Goal: Task Accomplishment & Management: Manage account settings

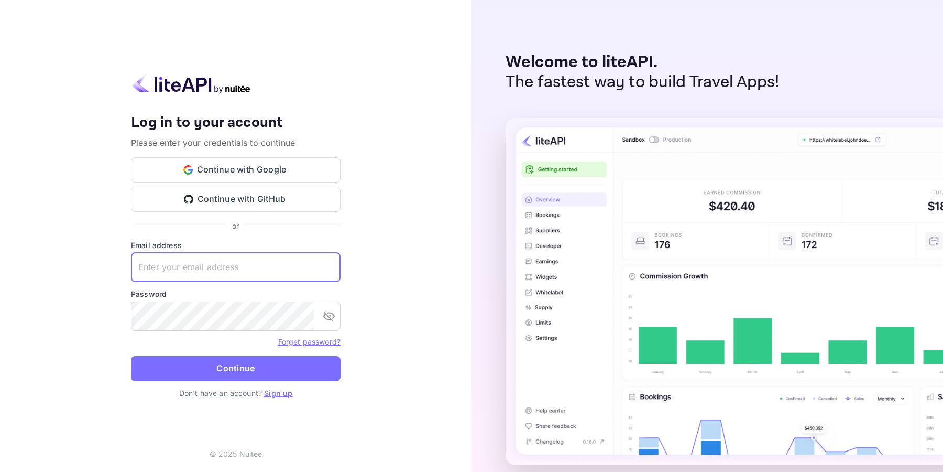
click at [169, 271] on input "text" at bounding box center [236, 267] width 210 height 29
type input "[EMAIL_ADDRESS][DOMAIN_NAME]"
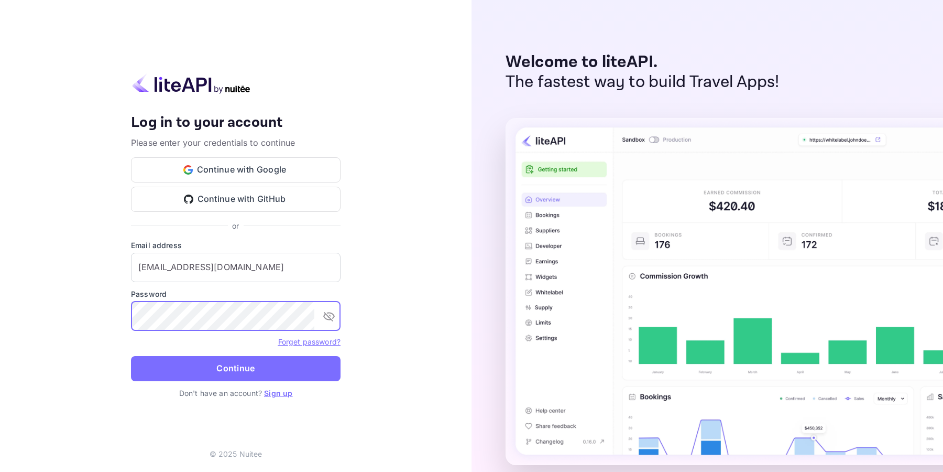
click at [223, 365] on button "Continue" at bounding box center [236, 368] width 210 height 25
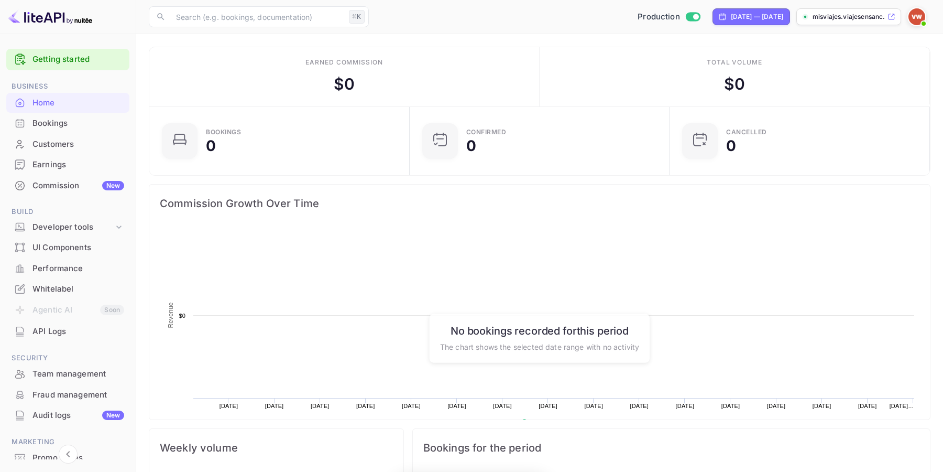
scroll to position [170, 254]
click at [61, 166] on div "Earnings" at bounding box center [78, 165] width 92 height 12
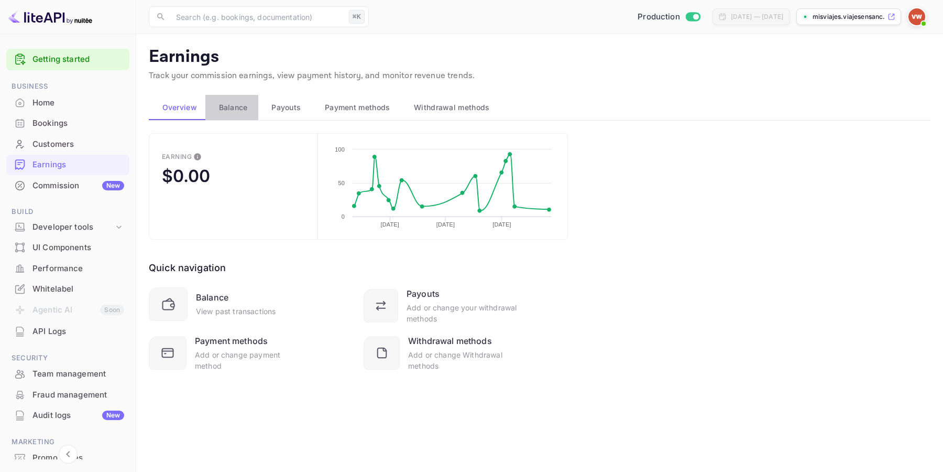
click at [229, 108] on span "Balance" at bounding box center [233, 107] width 29 height 13
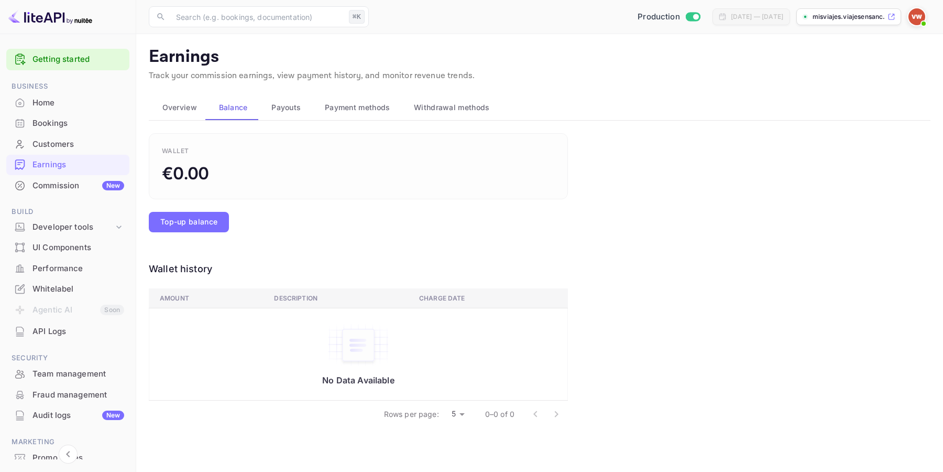
click at [295, 111] on span "Payouts" at bounding box center [285, 107] width 29 height 13
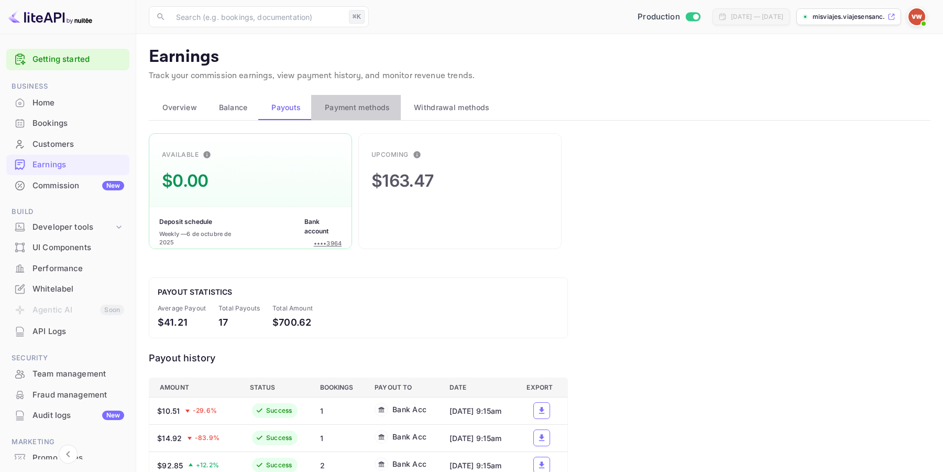
click at [370, 110] on span "Payment methods" at bounding box center [357, 107] width 65 height 13
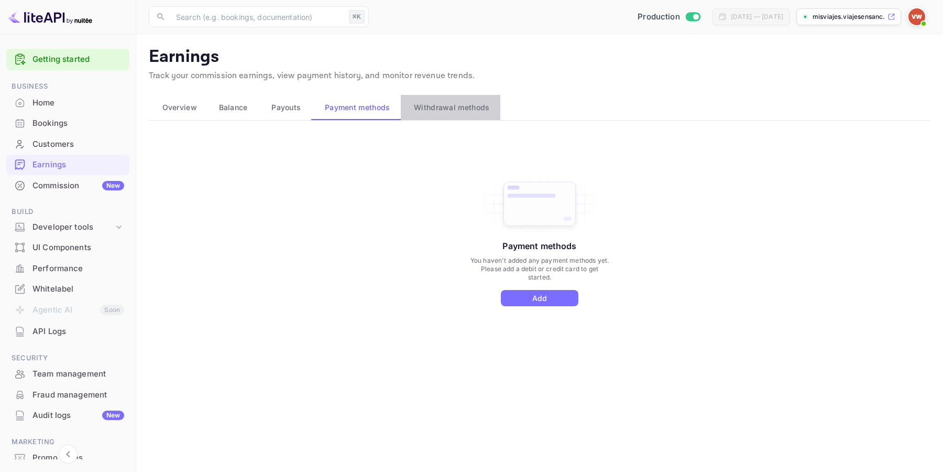
click at [443, 108] on span "Withdrawal methods" at bounding box center [451, 107] width 75 height 13
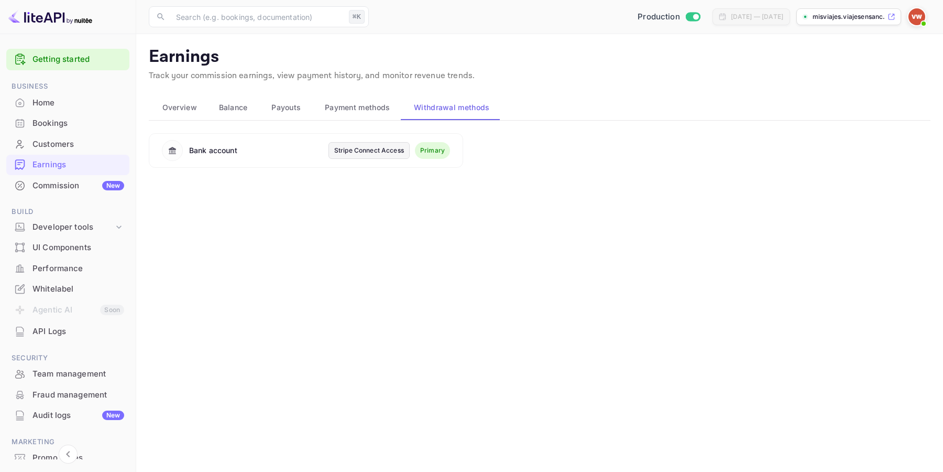
click at [387, 149] on div "Stripe Connect Access" at bounding box center [369, 150] width 70 height 9
click at [70, 187] on div "Commission New" at bounding box center [78, 186] width 92 height 12
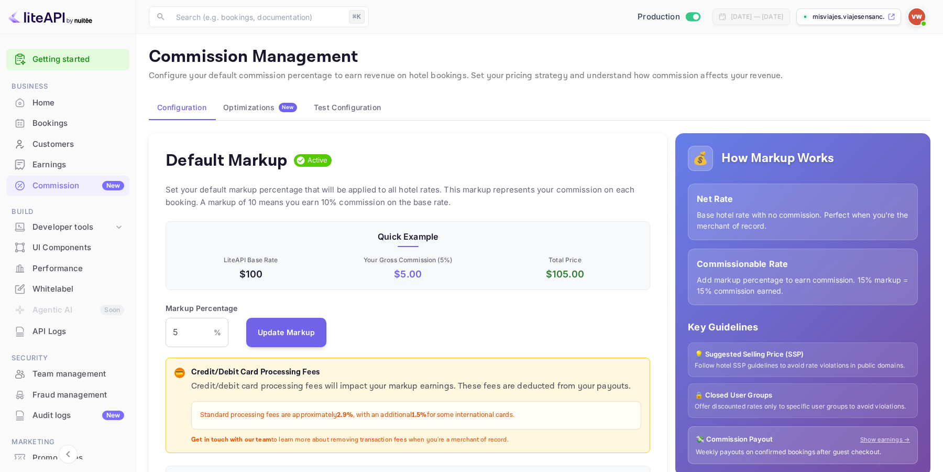
scroll to position [186, 485]
click at [64, 222] on div "Developer tools" at bounding box center [72, 227] width 81 height 12
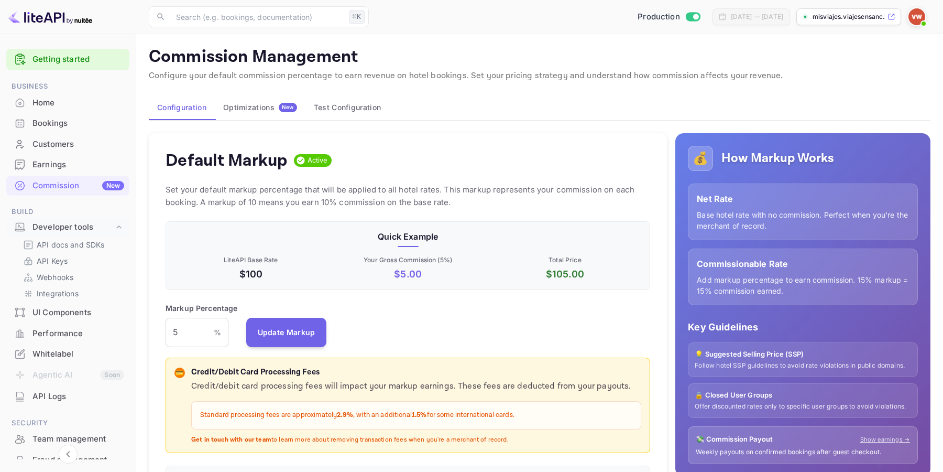
click at [917, 17] on img at bounding box center [916, 16] width 17 height 17
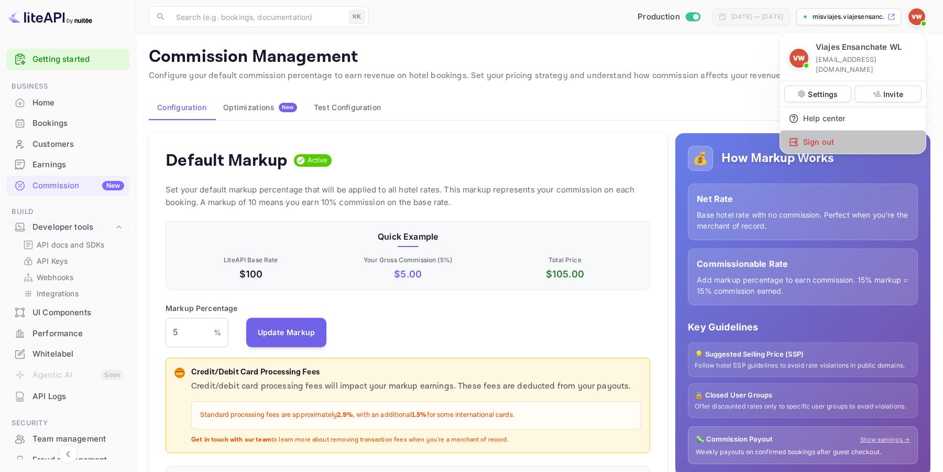
click at [819, 134] on div "Sign out" at bounding box center [853, 141] width 146 height 23
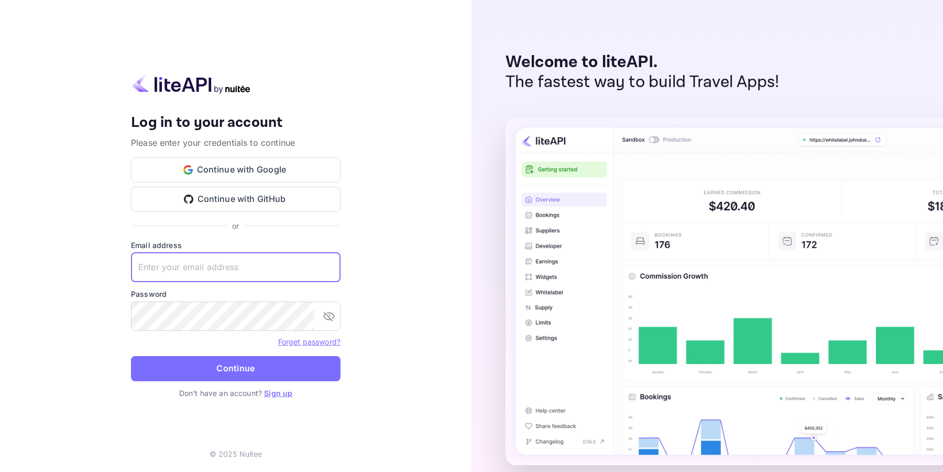
click at [250, 271] on input "text" at bounding box center [236, 267] width 210 height 29
type input "[EMAIL_ADDRESS][DOMAIN_NAME]"
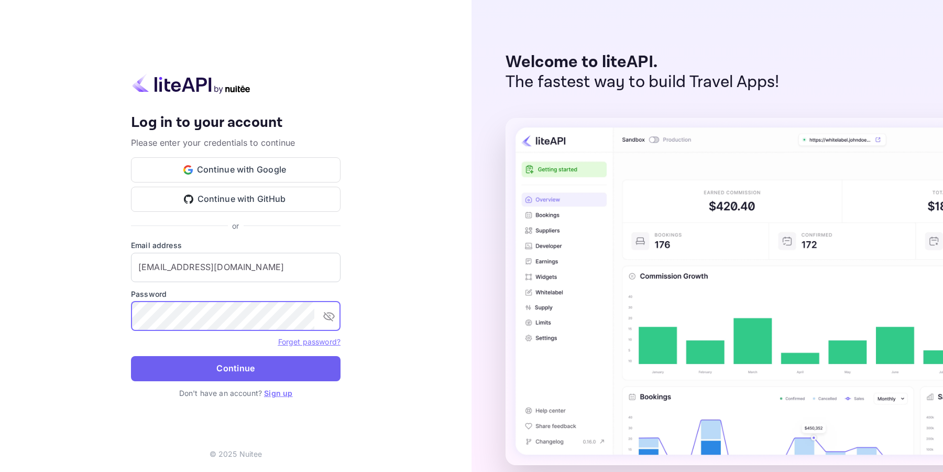
click at [240, 368] on button "Continue" at bounding box center [236, 368] width 210 height 25
